Goal: Information Seeking & Learning: Learn about a topic

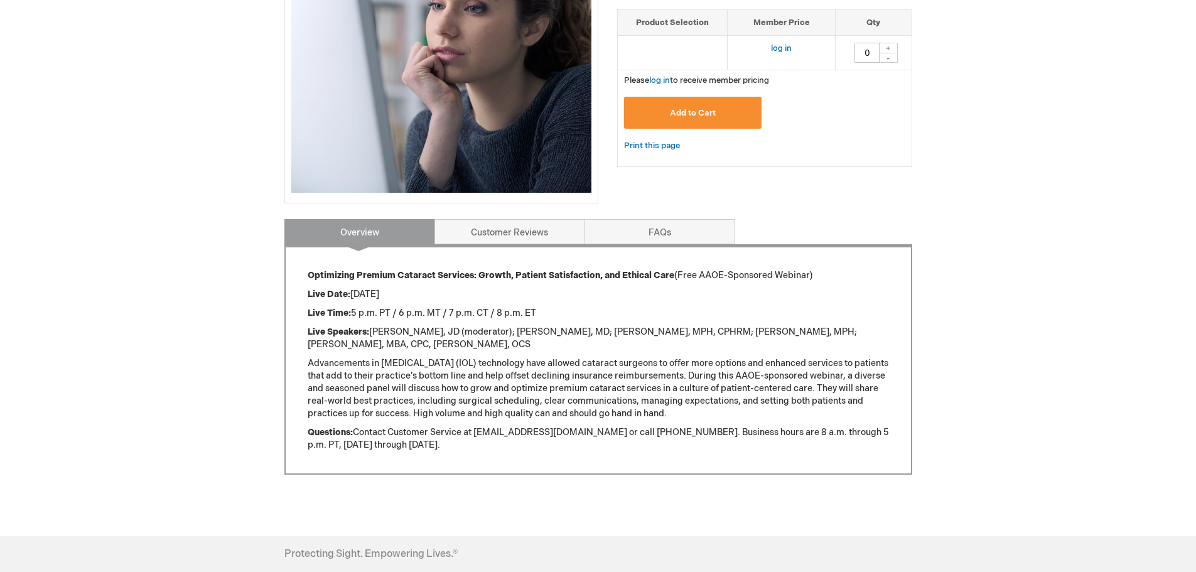
scroll to position [314, 0]
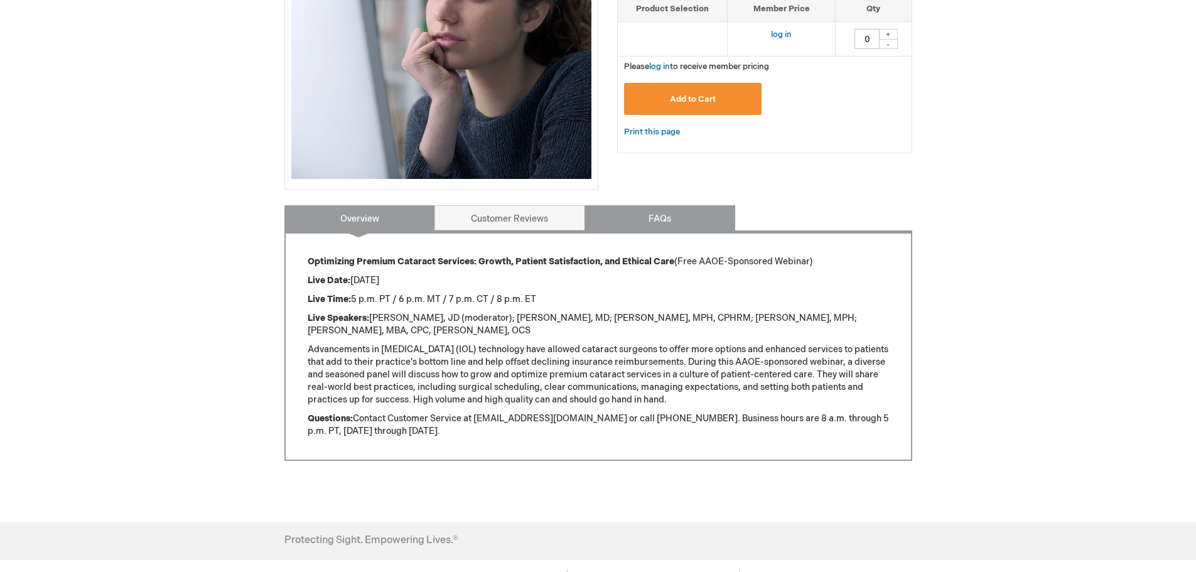
click at [656, 222] on link "FAQs" at bounding box center [660, 217] width 151 height 25
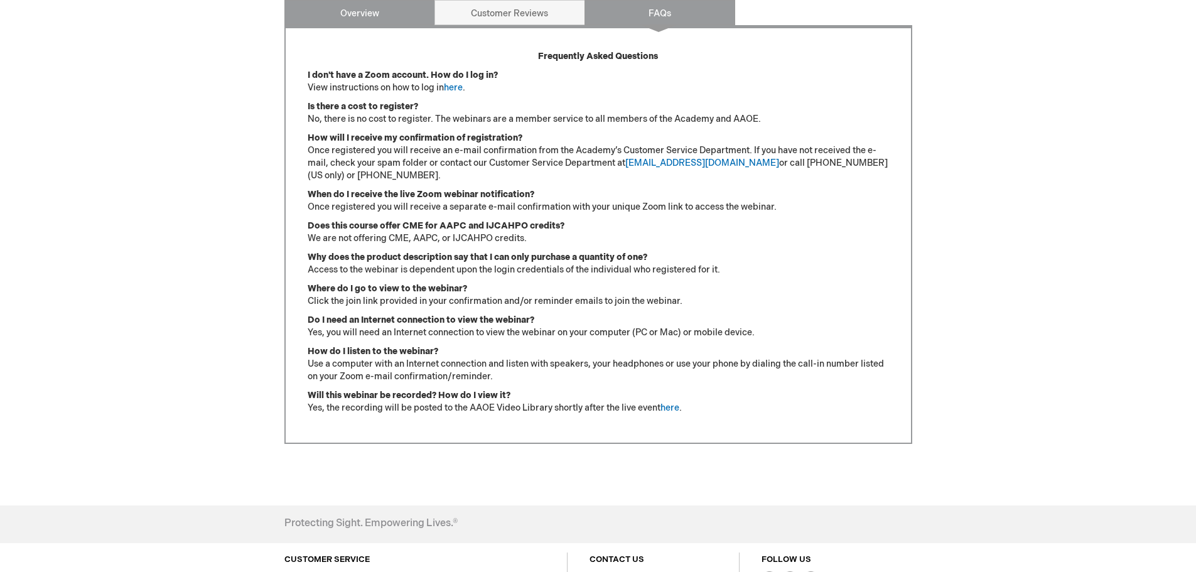
click at [369, 14] on link "Overview" at bounding box center [359, 12] width 151 height 25
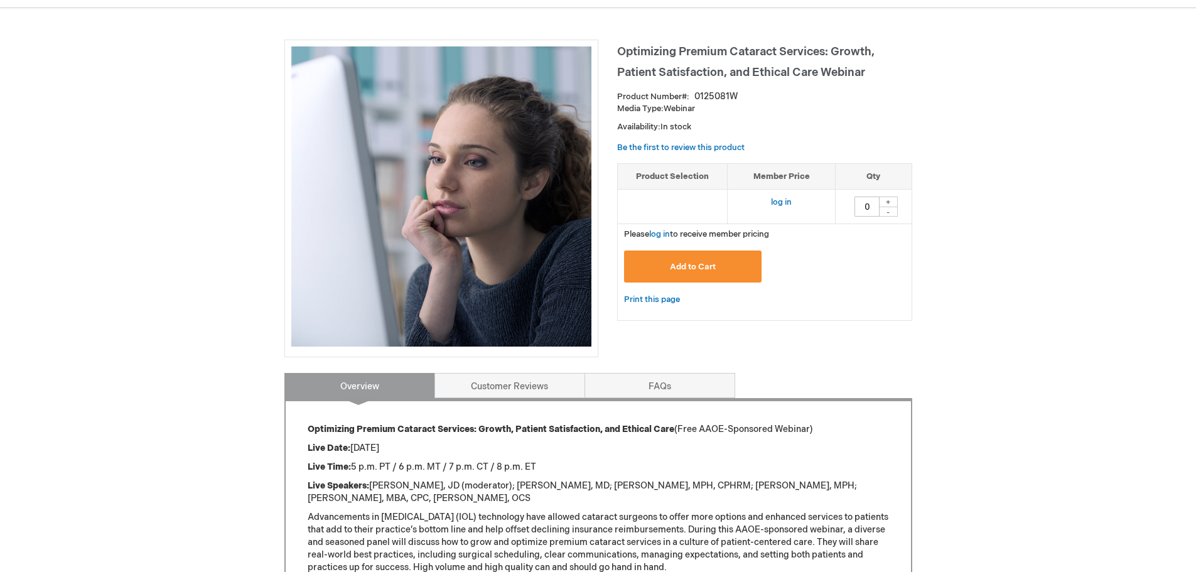
scroll to position [87, 0]
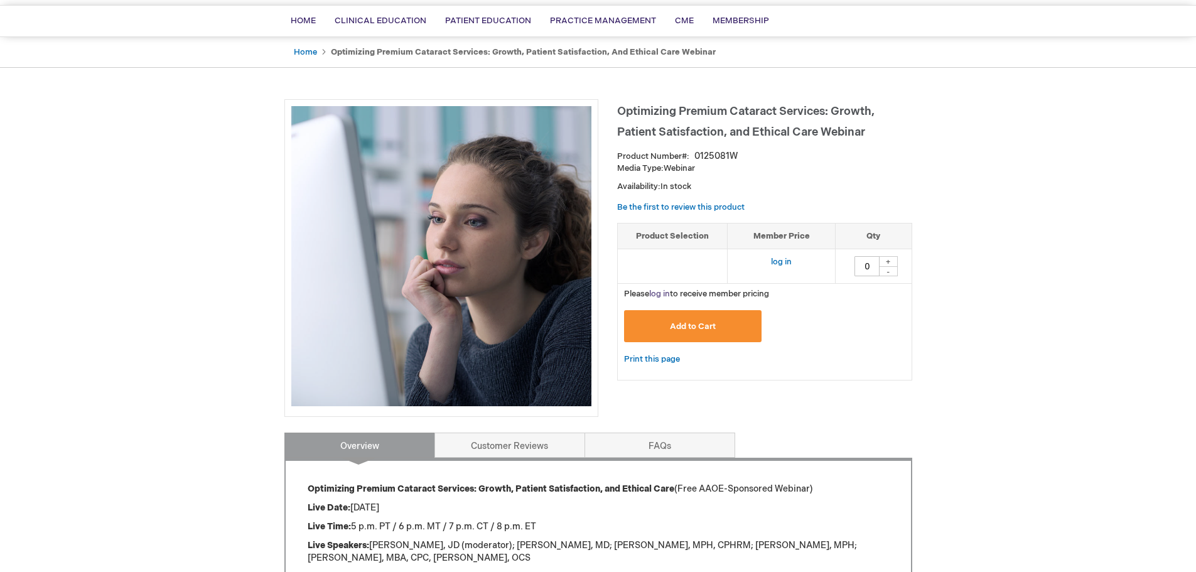
click at [657, 292] on link "log in" at bounding box center [659, 294] width 21 height 10
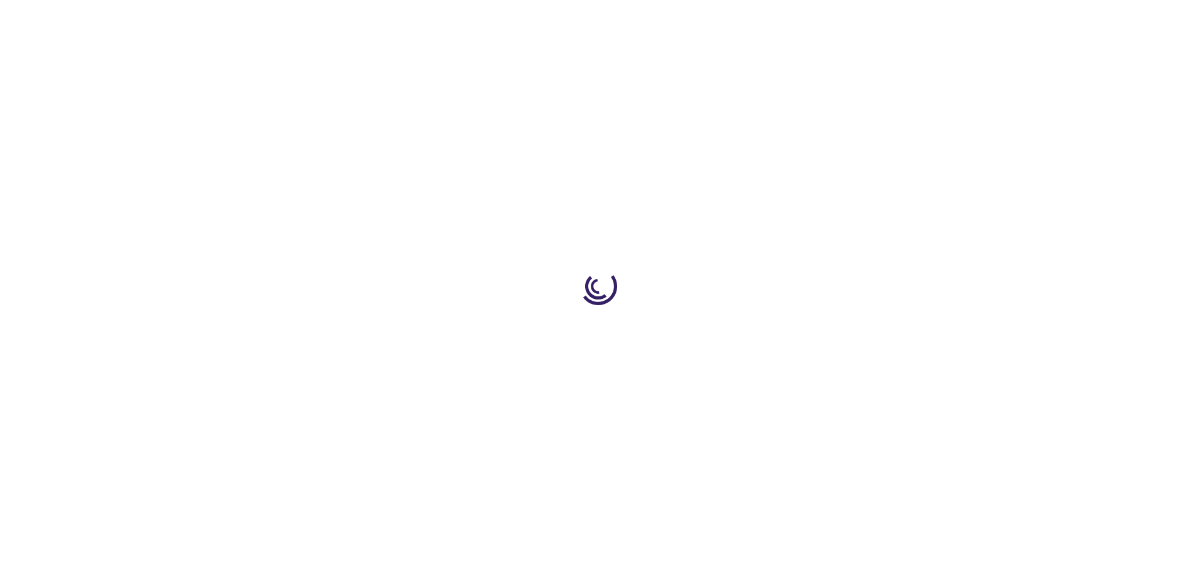
type input "0"
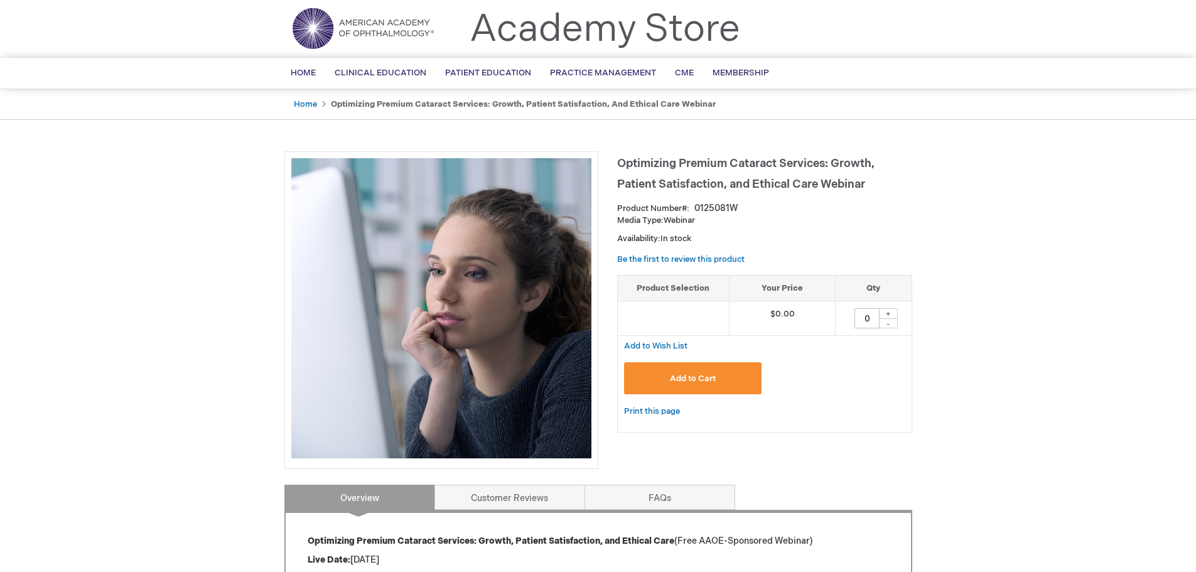
scroll to position [63, 0]
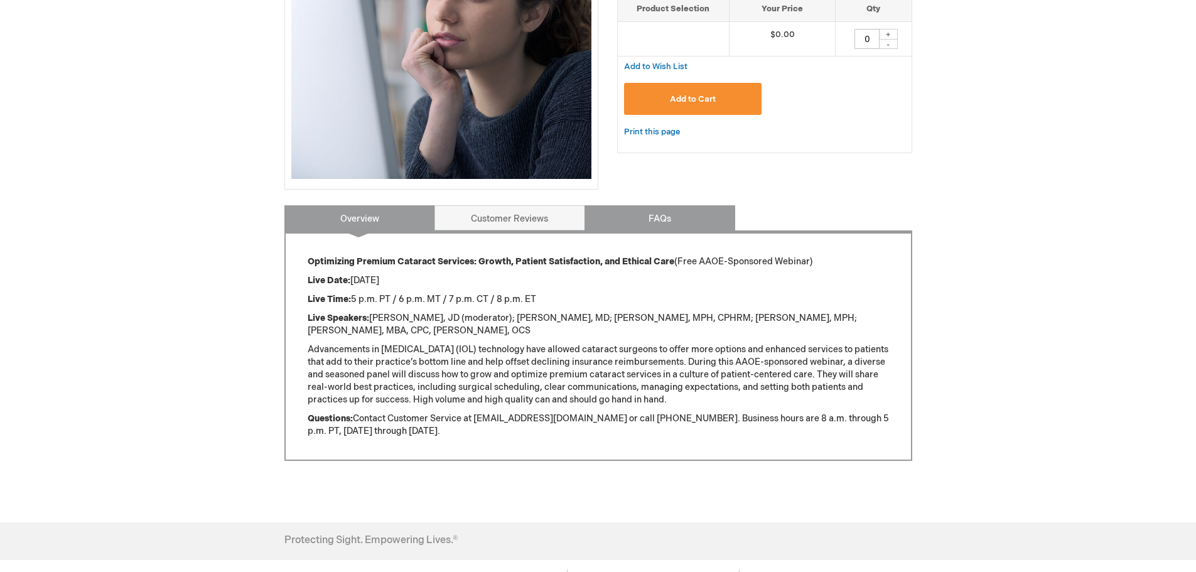
click at [674, 215] on link "FAQs" at bounding box center [660, 217] width 151 height 25
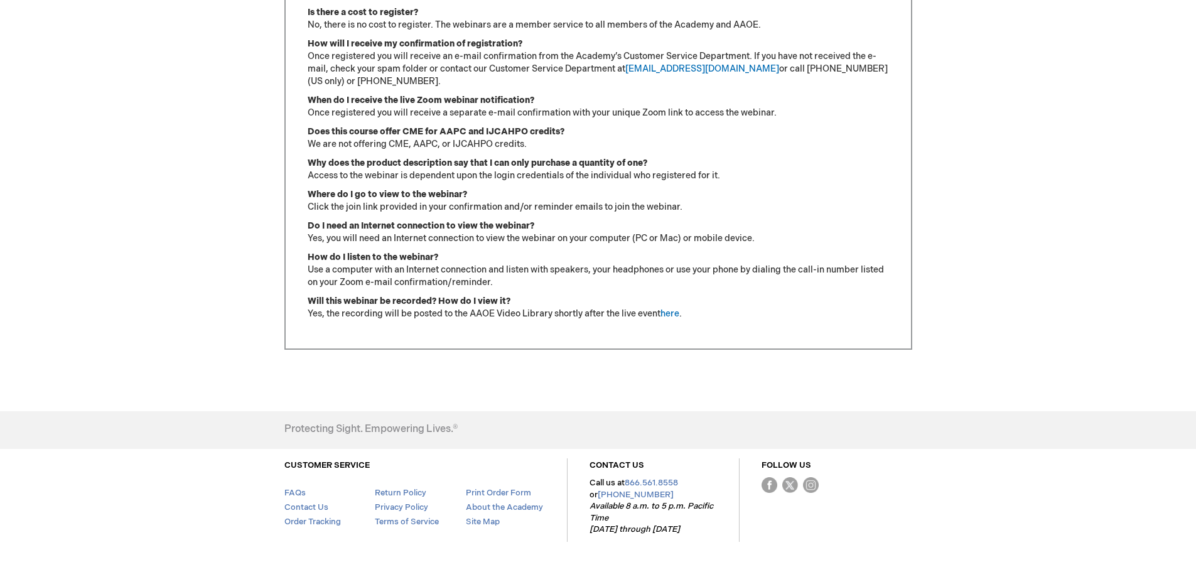
scroll to position [652, 0]
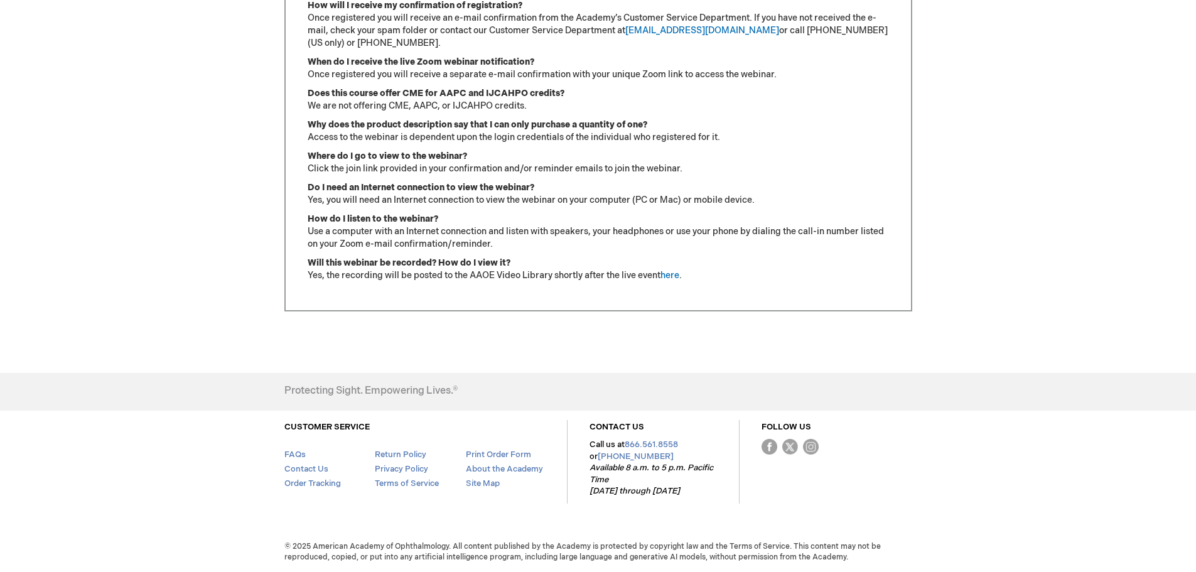
drag, startPoint x: 379, startPoint y: 289, endPoint x: 694, endPoint y: 226, distance: 320.8
copy div "Overview Optimizing Premium Cataract Services: Growth, Patient Satisfaction, an…"
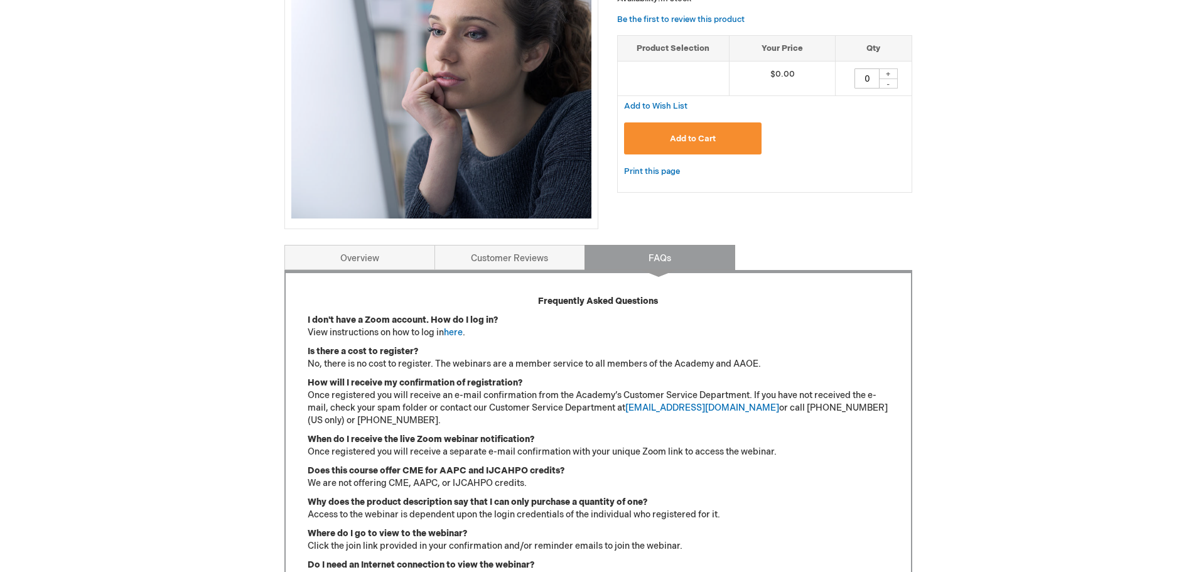
scroll to position [0, 0]
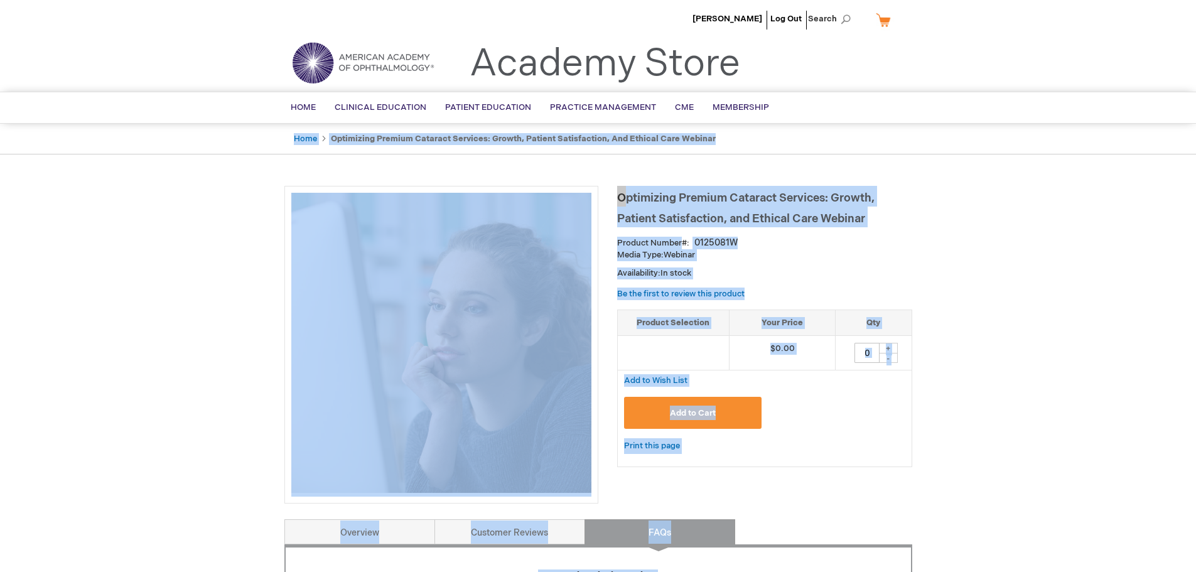
drag, startPoint x: 279, startPoint y: 130, endPoint x: 957, endPoint y: 412, distance: 733.8
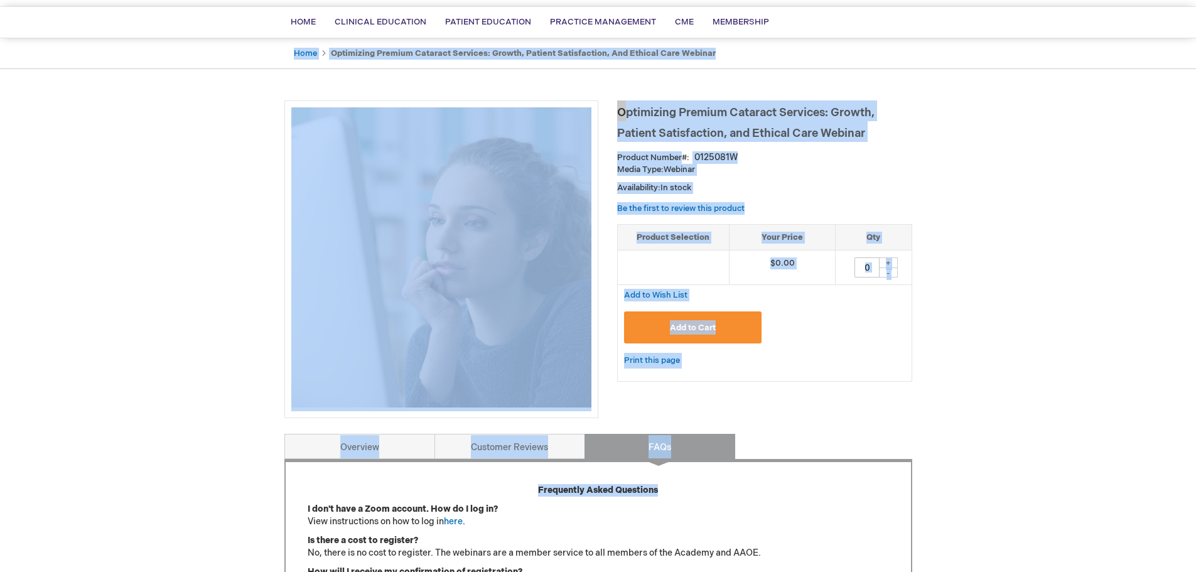
scroll to position [63, 0]
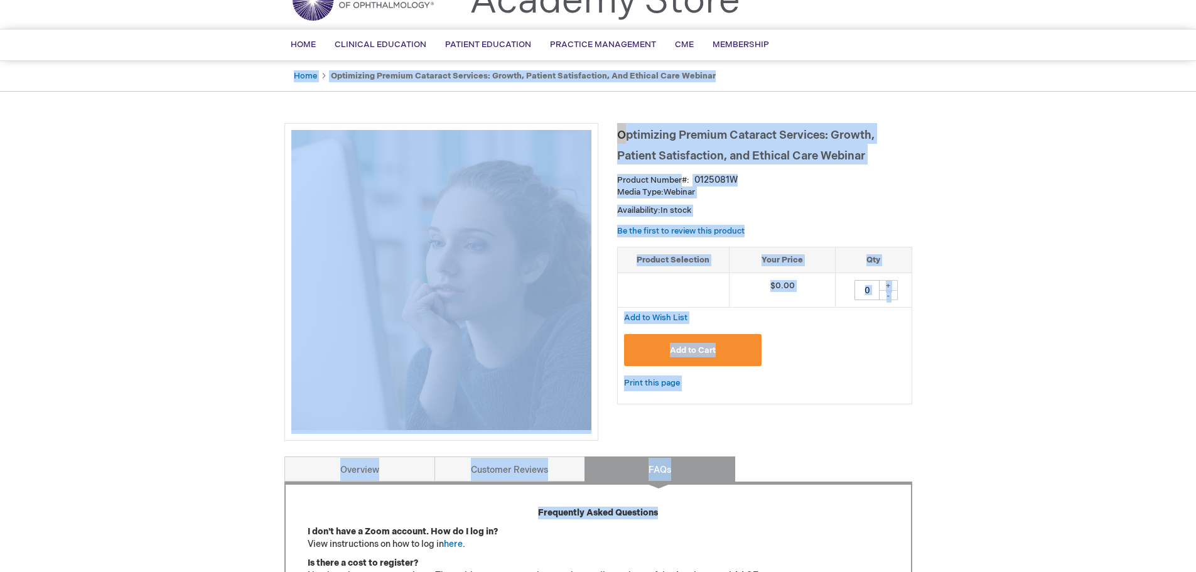
copy div "Home Optimizing Premium Cataract Services: Growth, Patient Satisfaction, and Et…"
click at [1008, 286] on div "Sharon Barnes Log Out Search My Cart CLOSE RECENTLY ADDED ITEM(S) Close There a…" at bounding box center [598, 549] width 1196 height 1224
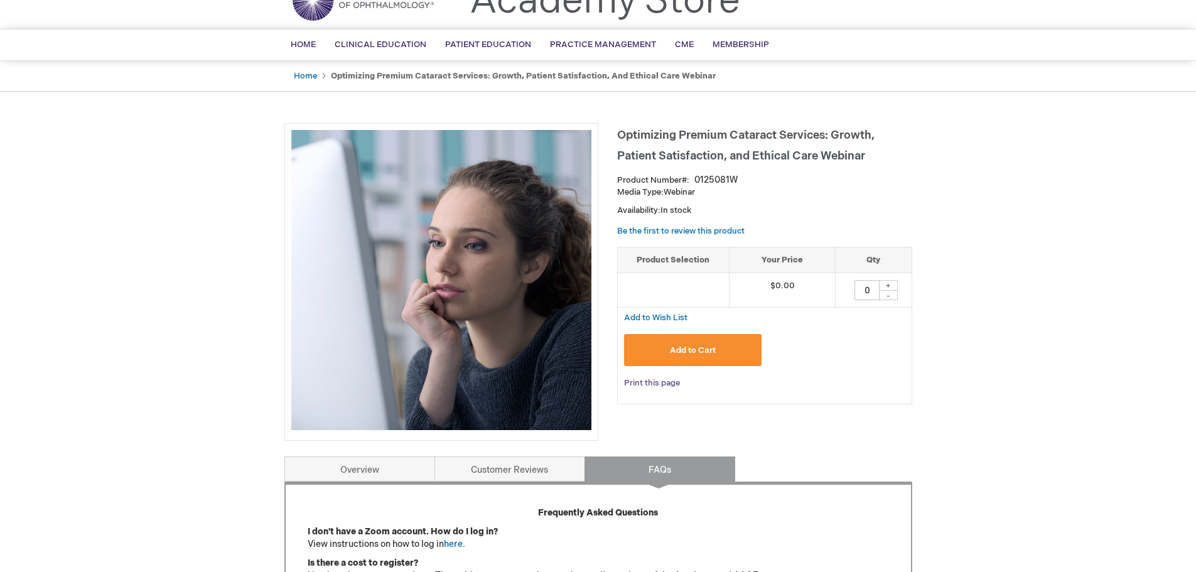
click at [634, 386] on link "Print this page" at bounding box center [652, 383] width 56 height 16
click at [1039, 442] on div "Sharon Barnes Log Out Search My Cart CLOSE RECENTLY ADDED ITEM(S) Close There a…" at bounding box center [598, 549] width 1196 height 1224
click at [1099, 260] on div "Sharon Barnes Log Out Search My Cart CLOSE RECENTLY ADDED ITEM(S) Close There a…" at bounding box center [598, 549] width 1196 height 1224
click at [1000, 330] on div "Sharon Barnes Log Out Search My Cart CLOSE RECENTLY ADDED ITEM(S) Close There a…" at bounding box center [598, 549] width 1196 height 1224
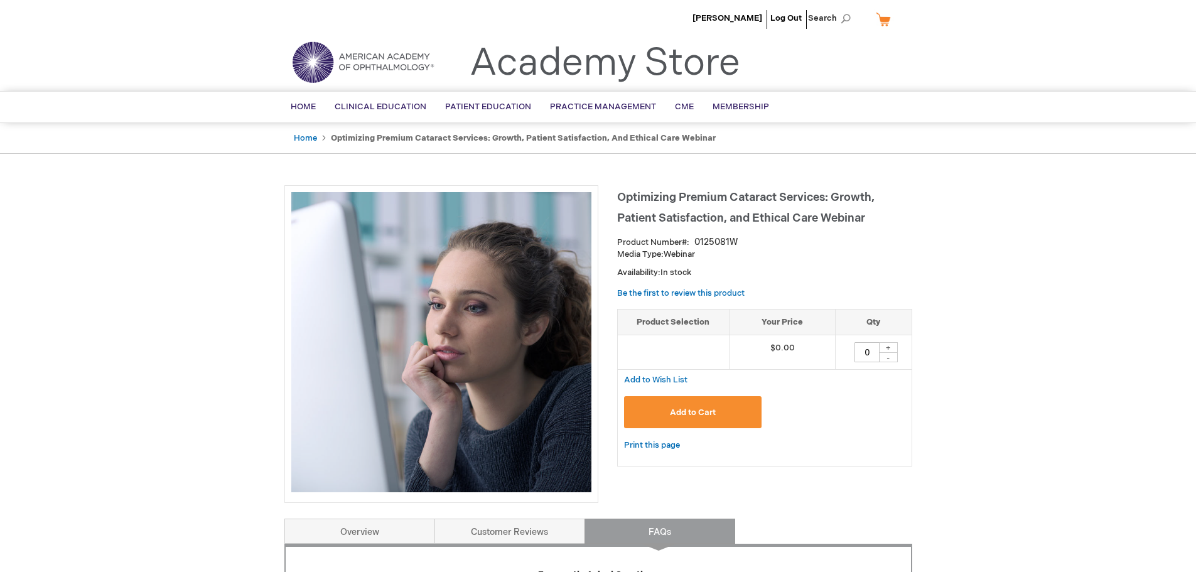
scroll to position [0, 0]
